Goal: Task Accomplishment & Management: Manage account settings

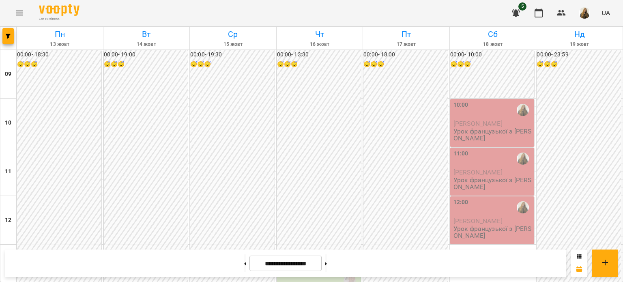
scroll to position [485, 0]
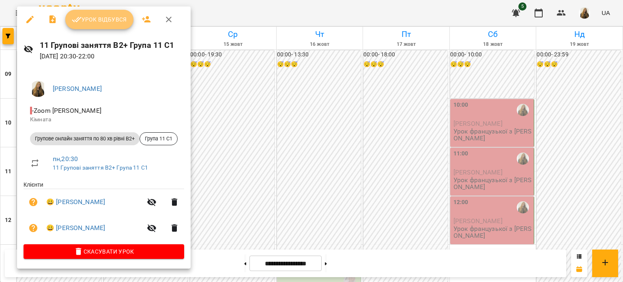
click at [92, 24] on button "Урок відбувся" at bounding box center [99, 19] width 68 height 19
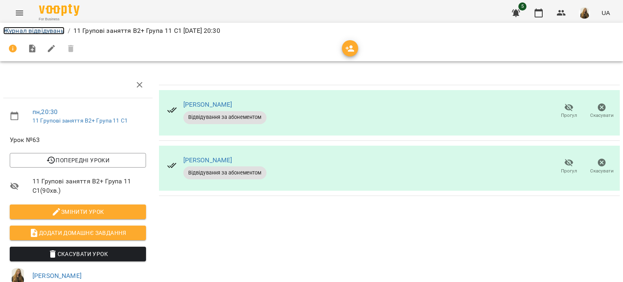
click at [36, 30] on link "Журнал відвідувань" at bounding box center [33, 31] width 61 height 8
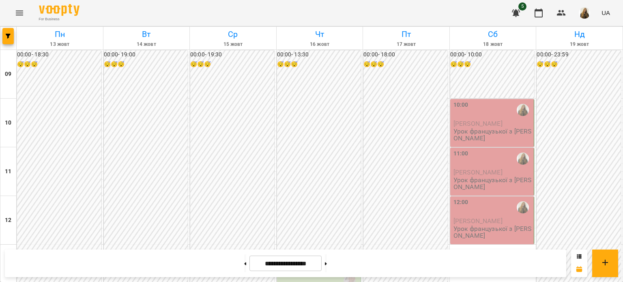
scroll to position [404, 0]
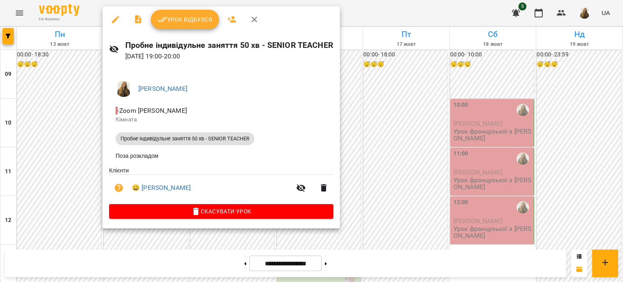
click at [113, 20] on icon "button" at bounding box center [116, 20] width 10 height 10
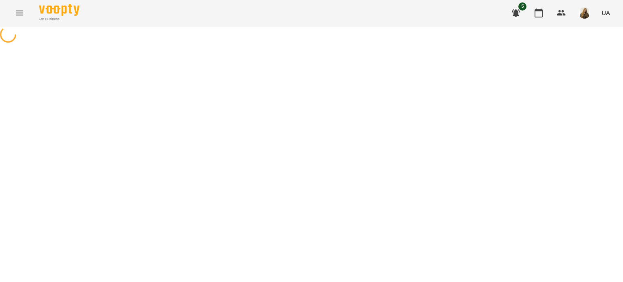
select select "**********"
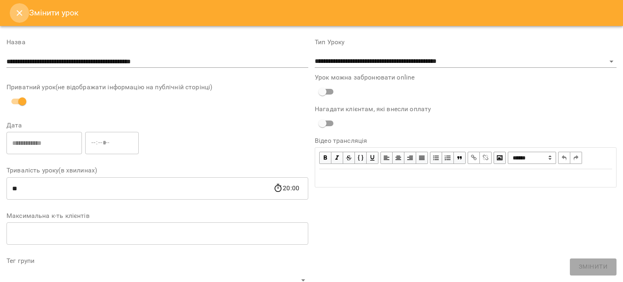
click at [23, 15] on icon "Close" at bounding box center [20, 13] width 10 height 10
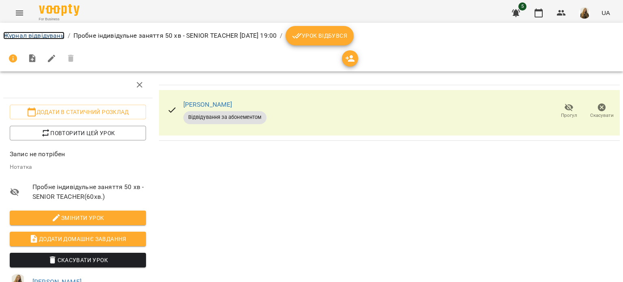
click at [32, 34] on link "Журнал відвідувань" at bounding box center [33, 36] width 61 height 8
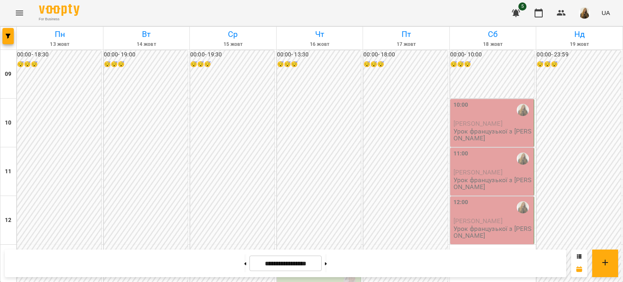
scroll to position [445, 0]
